Goal: Navigation & Orientation: Find specific page/section

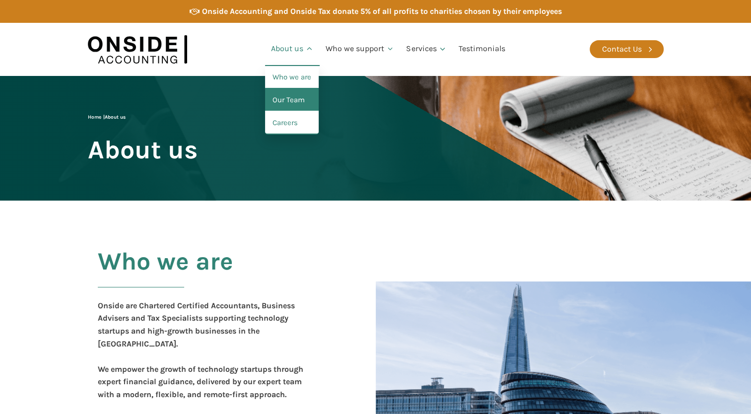
click at [301, 101] on link "Our Team" at bounding box center [292, 100] width 54 height 23
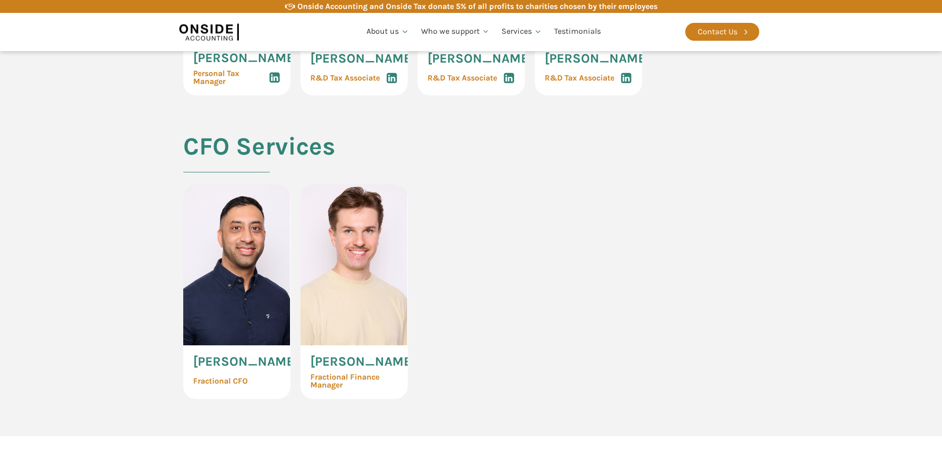
scroll to position [2332, 0]
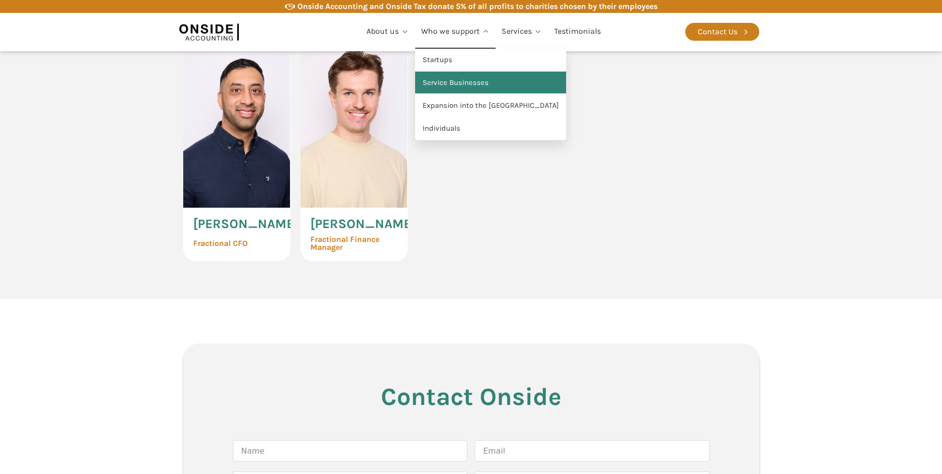
click at [444, 81] on link "Service Businesses" at bounding box center [490, 83] width 151 height 23
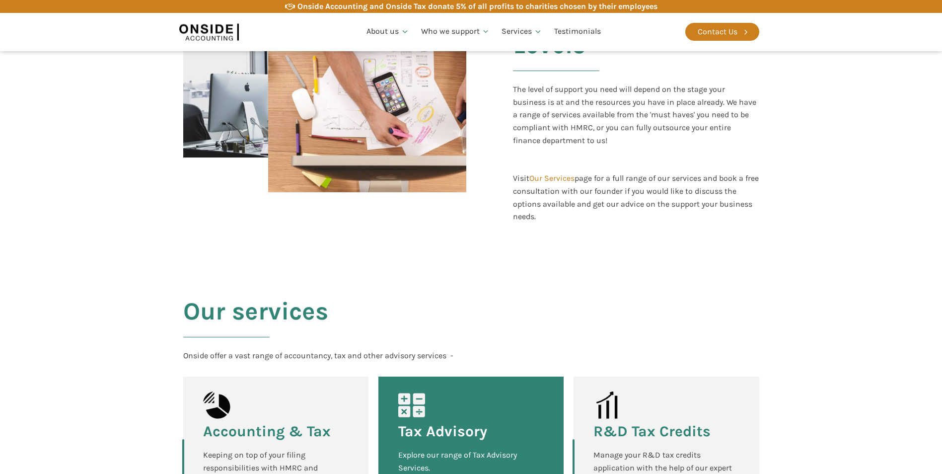
scroll to position [695, 0]
